Goal: Task Accomplishment & Management: Manage account settings

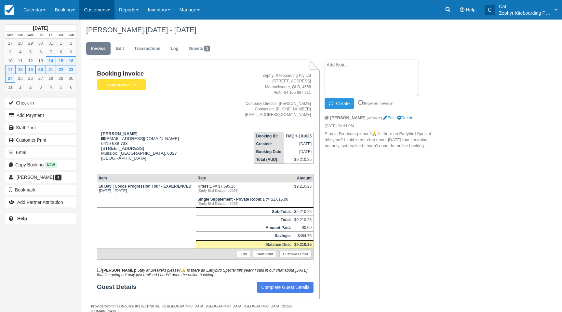
click at [90, 8] on link "Customers" at bounding box center [96, 10] width 35 height 20
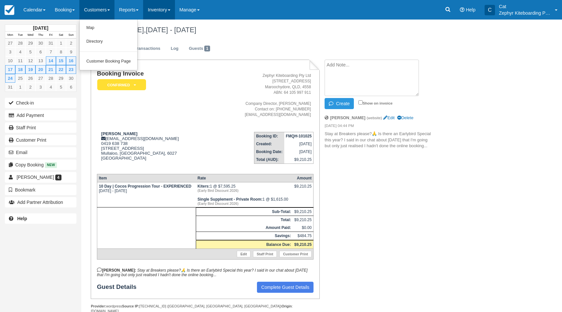
click at [168, 9] on link "Inventory" at bounding box center [159, 10] width 32 height 20
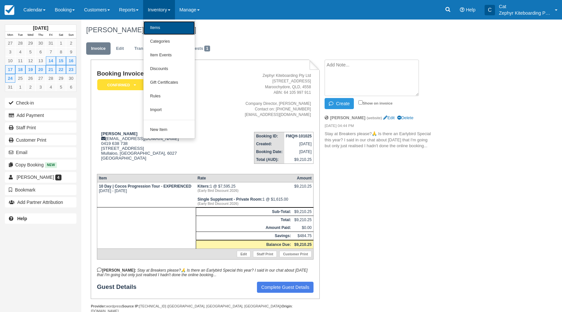
click at [159, 30] on link "Items" at bounding box center [169, 28] width 51 height 14
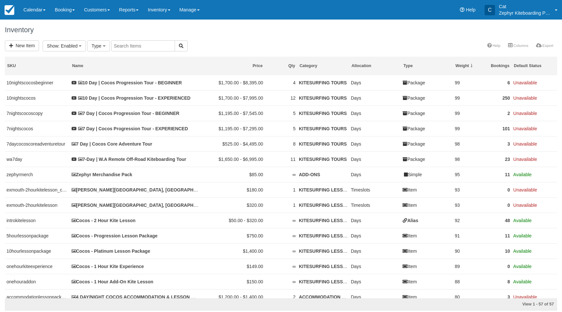
select select
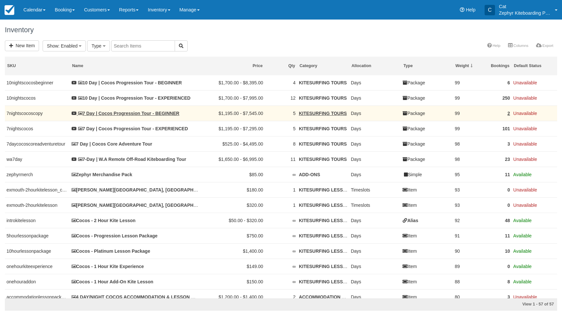
select select
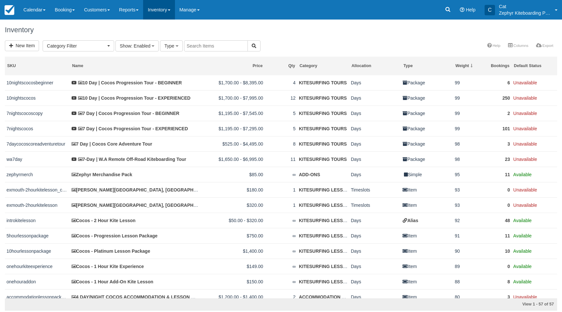
click at [163, 11] on link "Inventory" at bounding box center [159, 10] width 32 height 20
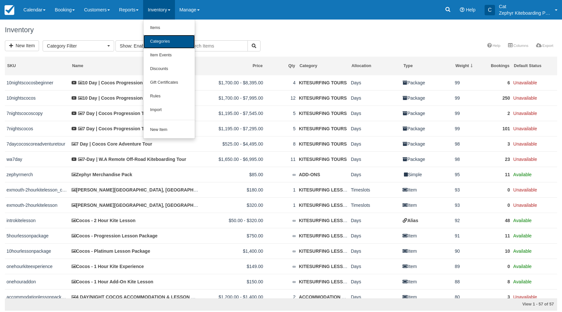
click at [171, 41] on link "Categories" at bounding box center [169, 42] width 51 height 14
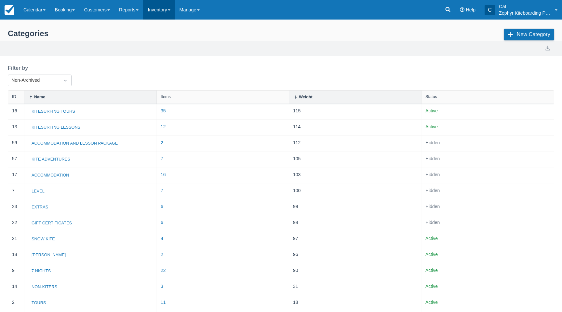
click at [169, 12] on link "Inventory" at bounding box center [159, 10] width 32 height 20
click at [165, 57] on link "Item Events" at bounding box center [169, 55] width 51 height 14
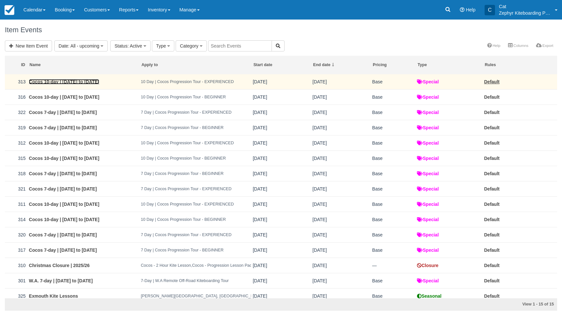
click at [79, 81] on link "Cocos 10-day | 28th August to 7th September 2026" at bounding box center [64, 81] width 71 height 5
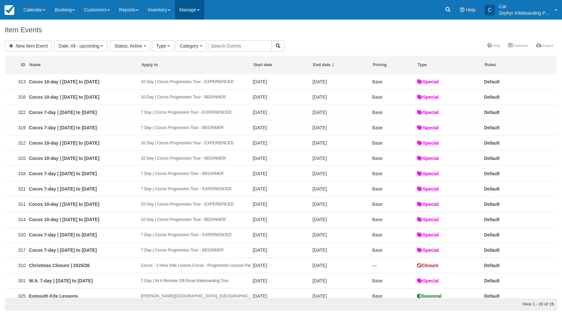
click at [203, 16] on link "Manage" at bounding box center [189, 10] width 29 height 20
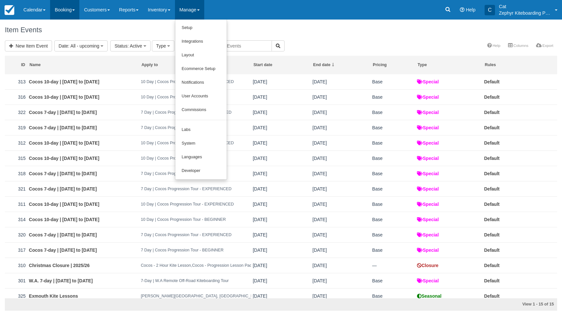
click at [67, 11] on link "Booking" at bounding box center [64, 10] width 29 height 20
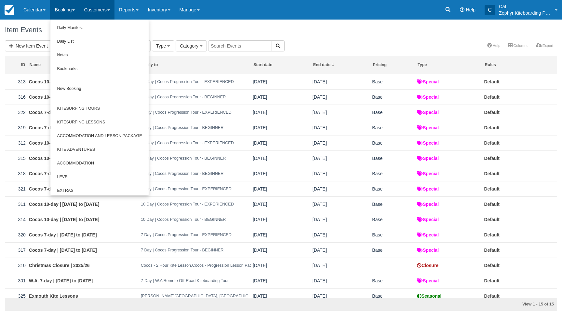
click at [111, 9] on link "Customers" at bounding box center [96, 10] width 35 height 20
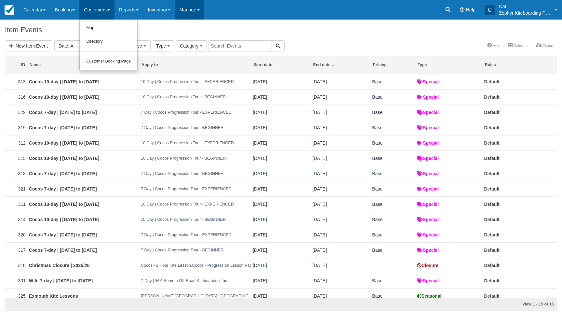
click at [204, 11] on link "Manage" at bounding box center [189, 10] width 29 height 20
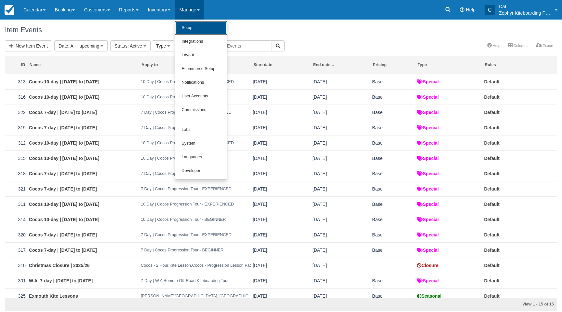
click at [200, 28] on link "Setup" at bounding box center [200, 28] width 51 height 14
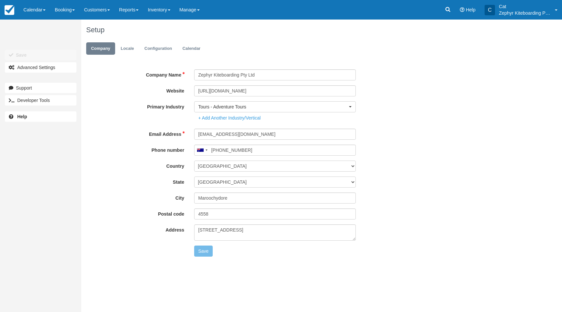
type input "0466 182 179"
click at [198, 13] on link "Manage" at bounding box center [189, 10] width 29 height 20
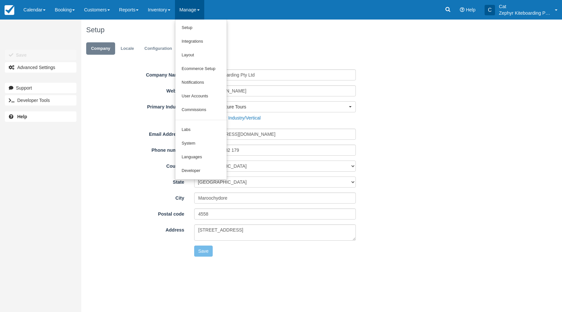
click at [198, 12] on link "Manage" at bounding box center [189, 10] width 29 height 20
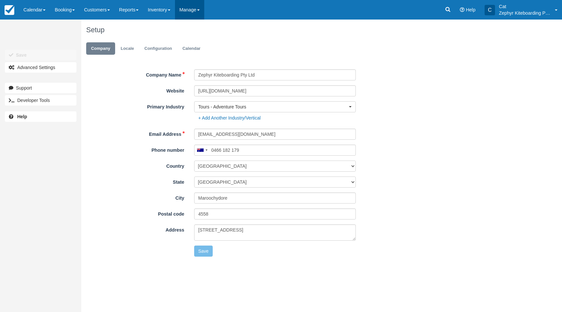
click at [198, 12] on link "Manage" at bounding box center [189, 10] width 29 height 20
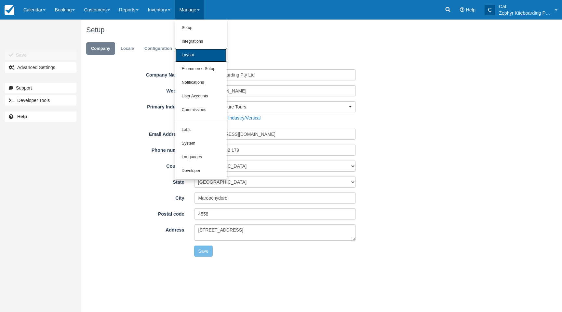
click at [200, 53] on link "Layout" at bounding box center [200, 55] width 51 height 14
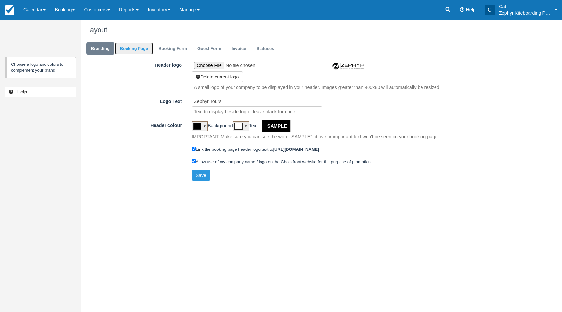
click at [140, 51] on link "Booking Page" at bounding box center [134, 48] width 38 height 13
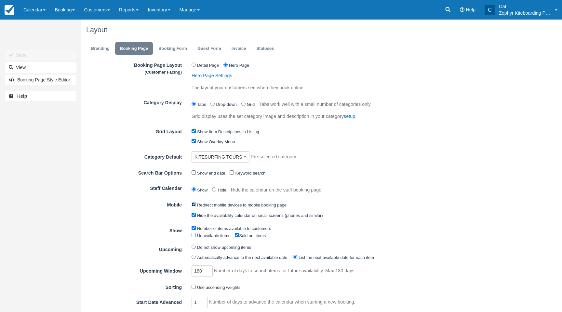
click at [193, 206] on input "Redirect mobile devices to mobile booking page" at bounding box center [194, 204] width 4 height 4
checkbox input "false"
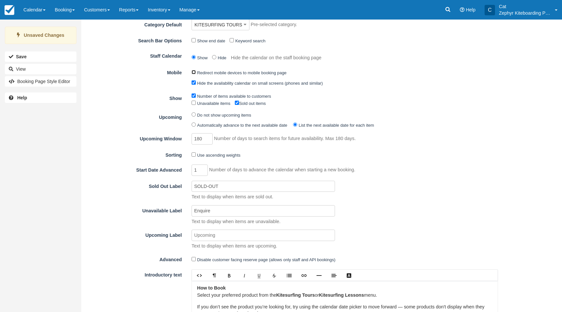
scroll to position [197, 0]
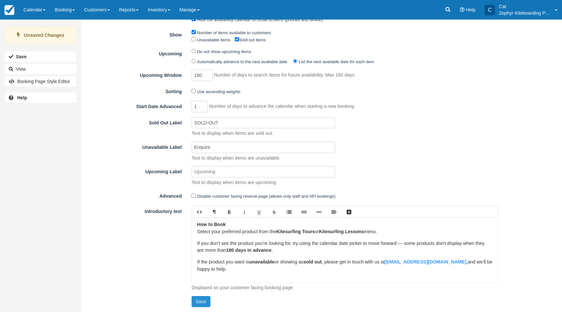
drag, startPoint x: 197, startPoint y: 300, endPoint x: 216, endPoint y: 298, distance: 19.1
click at [197, 300] on button "Save" at bounding box center [201, 301] width 19 height 11
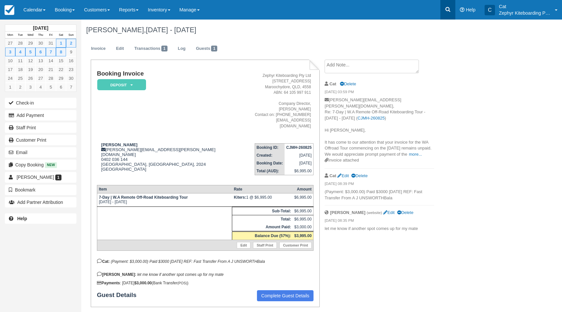
click at [451, 11] on link at bounding box center [448, 10] width 15 height 20
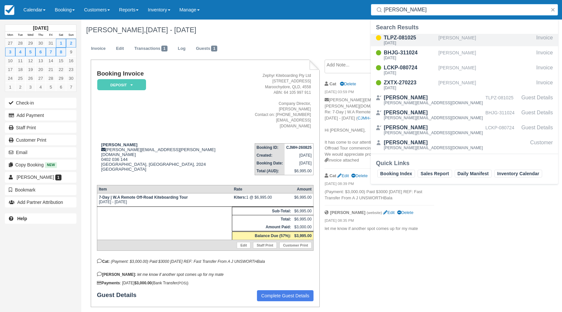
type input "celia"
click at [407, 41] on div "Fri Aug 28 2026" at bounding box center [410, 43] width 52 height 4
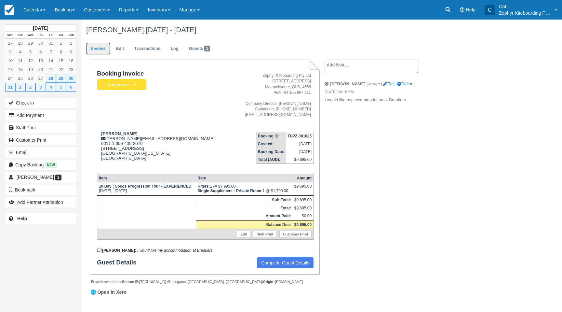
click at [100, 54] on link "Invoice" at bounding box center [98, 48] width 24 height 13
click at [121, 54] on link "Edit" at bounding box center [120, 48] width 18 height 13
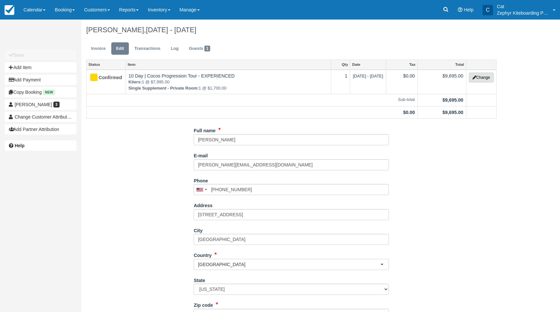
drag, startPoint x: 482, startPoint y: 78, endPoint x: 472, endPoint y: 86, distance: 12.2
click at [482, 78] on button "Change" at bounding box center [481, 78] width 25 height 10
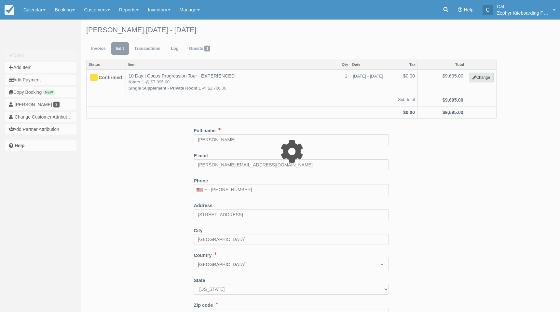
type input "9695.00"
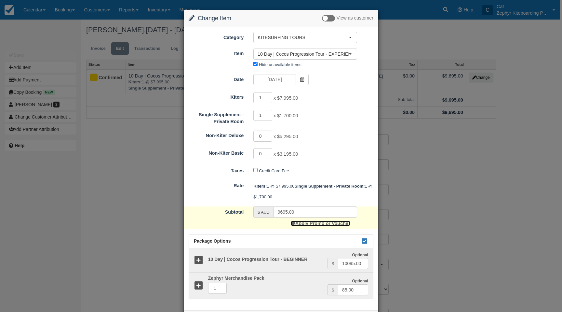
click at [325, 223] on link "Apply Promo or Voucher" at bounding box center [320, 223] width 59 height 5
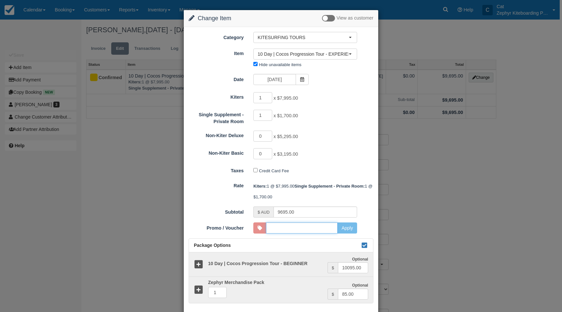
type input "COCOS2026"
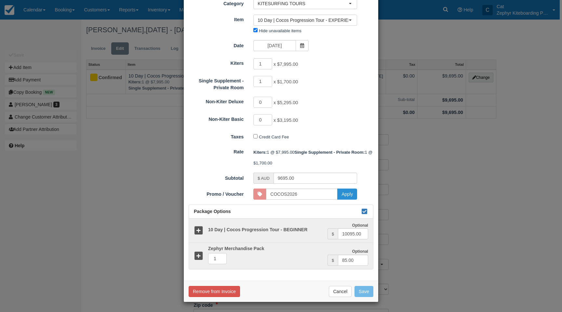
click at [351, 194] on button "Apply" at bounding box center [347, 193] width 20 height 11
type input "9210.25"
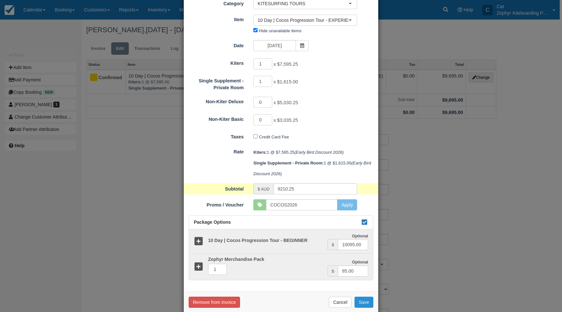
click at [368, 303] on button "Save" at bounding box center [364, 301] width 19 height 11
checkbox input "false"
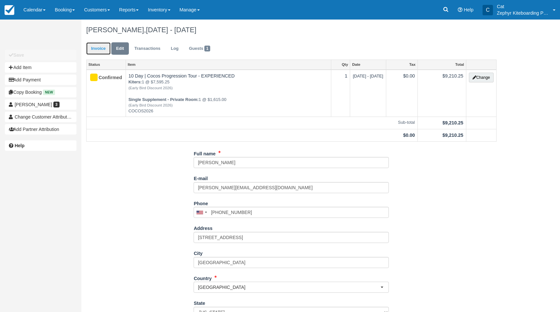
click at [94, 49] on link "Invoice" at bounding box center [98, 48] width 24 height 13
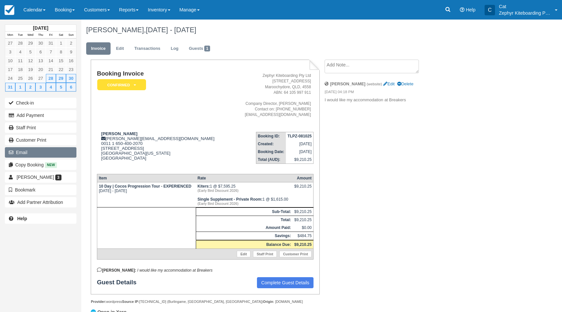
click at [35, 152] on button "Email" at bounding box center [41, 152] width 72 height 10
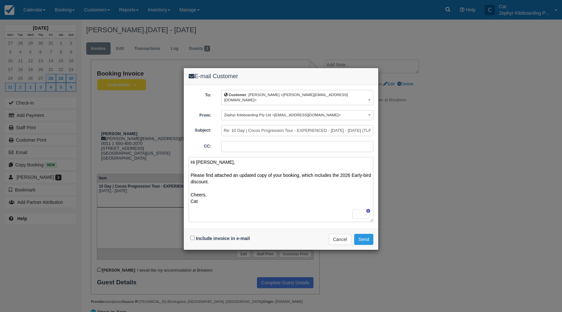
type textarea "Hi Celia, Please find attached an updated copy of your booking, which includes …"
click at [193, 236] on input "Include invoice in e-mail" at bounding box center [192, 238] width 4 height 4
checkbox input "true"
click at [363, 234] on button "Send" at bounding box center [363, 239] width 19 height 11
